Goal: Task Accomplishment & Management: Use online tool/utility

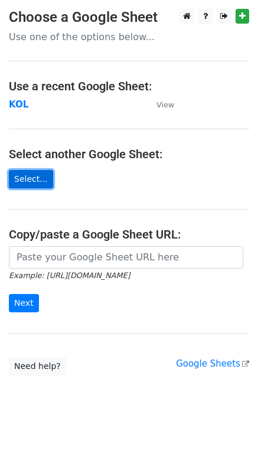
click at [27, 173] on link "Select..." at bounding box center [31, 179] width 44 height 18
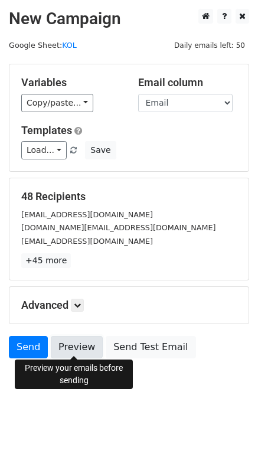
click at [68, 343] on link "Preview" at bounding box center [77, 347] width 52 height 22
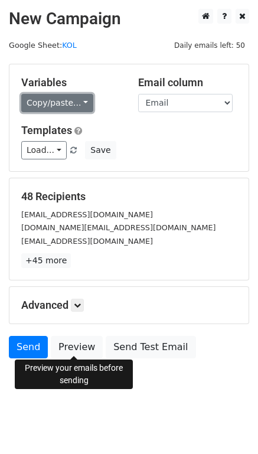
click at [74, 103] on link "Copy/paste..." at bounding box center [57, 103] width 72 height 18
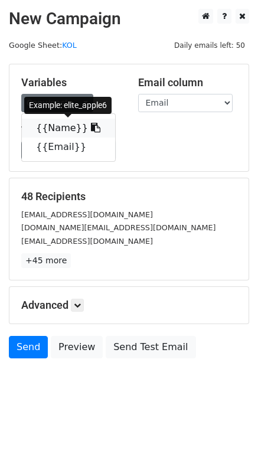
click at [91, 124] on icon at bounding box center [95, 127] width 9 height 9
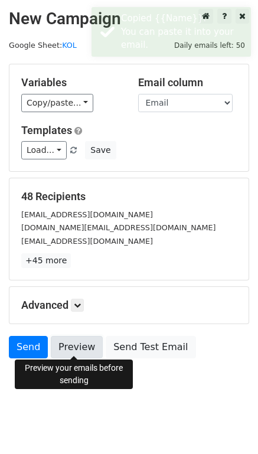
click at [76, 342] on link "Preview" at bounding box center [77, 347] width 52 height 22
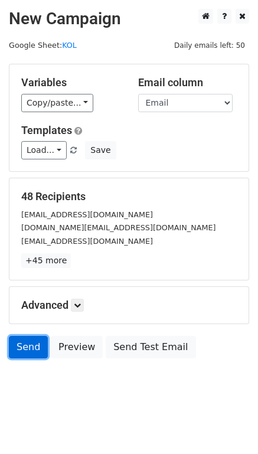
click at [29, 348] on link "Send" at bounding box center [28, 347] width 39 height 22
